Goal: Information Seeking & Learning: Find specific page/section

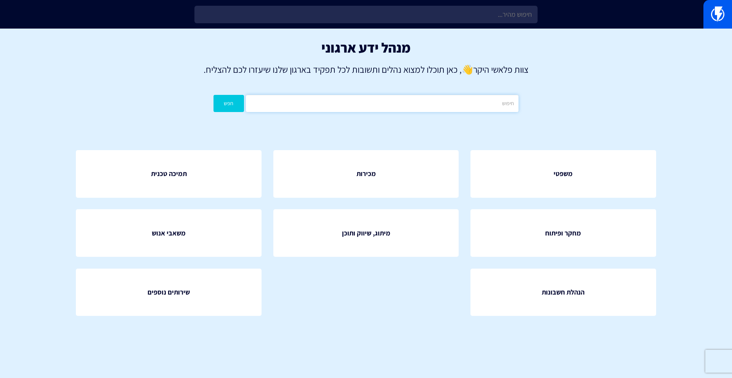
click at [415, 102] on input "text" at bounding box center [382, 103] width 273 height 17
paste input "RFM"
type input "RFM"
click at [214, 95] on button "חפש" at bounding box center [229, 103] width 31 height 17
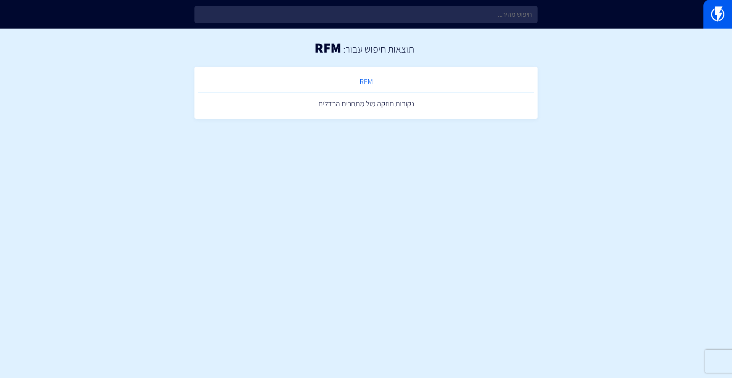
click at [362, 83] on link "RFM" at bounding box center [366, 82] width 336 height 23
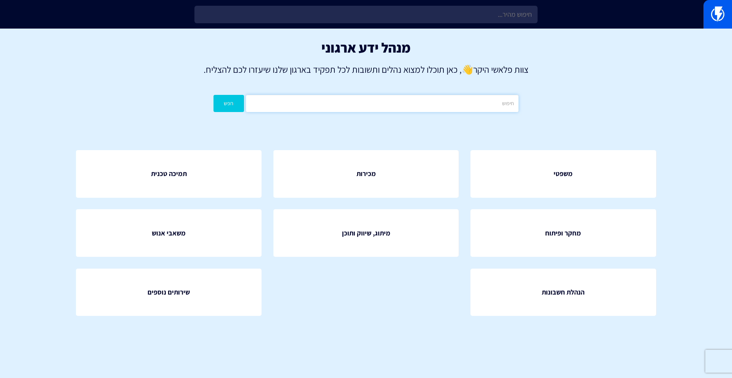
click at [439, 100] on input "text" at bounding box center [382, 103] width 273 height 17
type input "בינה"
click at [214, 95] on button "חפש" at bounding box center [229, 103] width 31 height 17
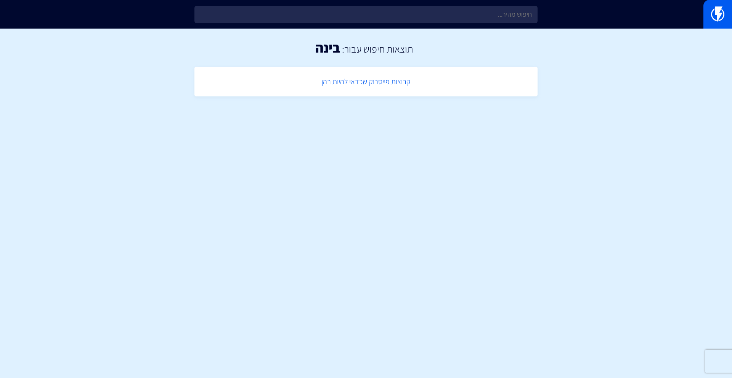
click at [394, 83] on link "קבוצות פייסבוק שכדאי להיות בהן" at bounding box center [366, 82] width 336 height 23
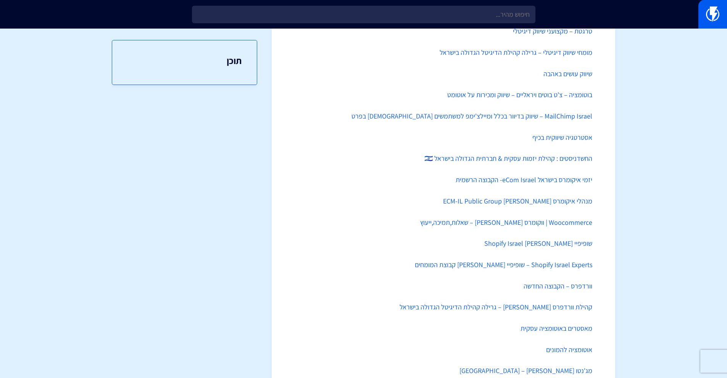
scroll to position [404, 0]
